Goal: Navigation & Orientation: Find specific page/section

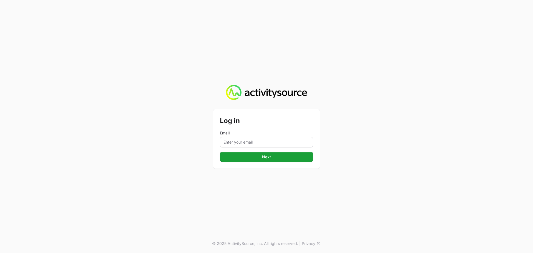
type input "Mustafa.larki@nextgen.group"
drag, startPoint x: 272, startPoint y: 147, endPoint x: 276, endPoint y: 155, distance: 9.1
click at [276, 155] on span "Next" at bounding box center [266, 156] width 87 height 7
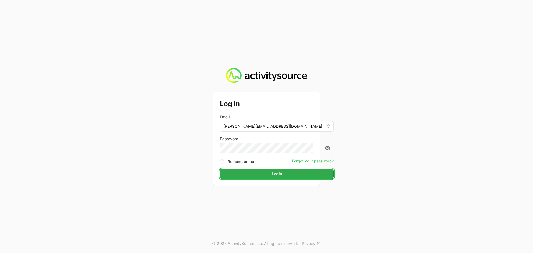
click at [264, 173] on span "Login" at bounding box center [276, 173] width 107 height 7
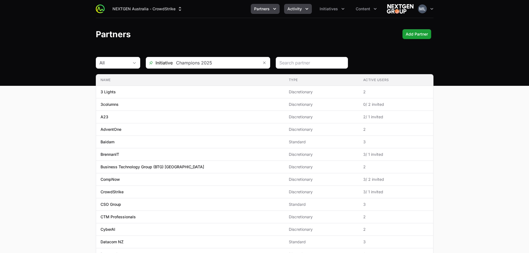
click at [297, 10] on span "Activity" at bounding box center [294, 9] width 14 height 6
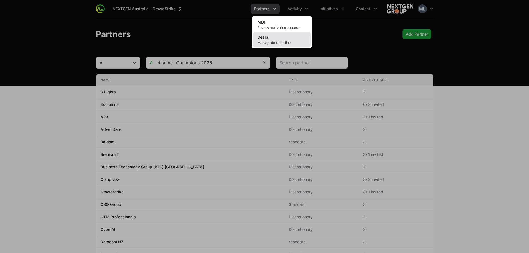
click at [280, 42] on span "Manage deal pipeline" at bounding box center [281, 43] width 49 height 4
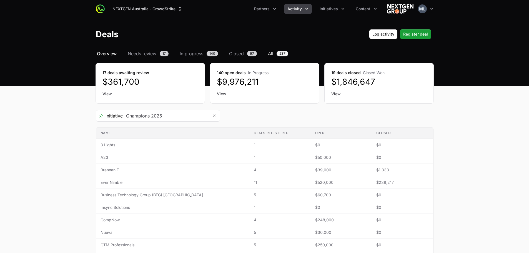
click at [273, 52] on span "All" at bounding box center [270, 53] width 5 height 7
